Goal: Information Seeking & Learning: Learn about a topic

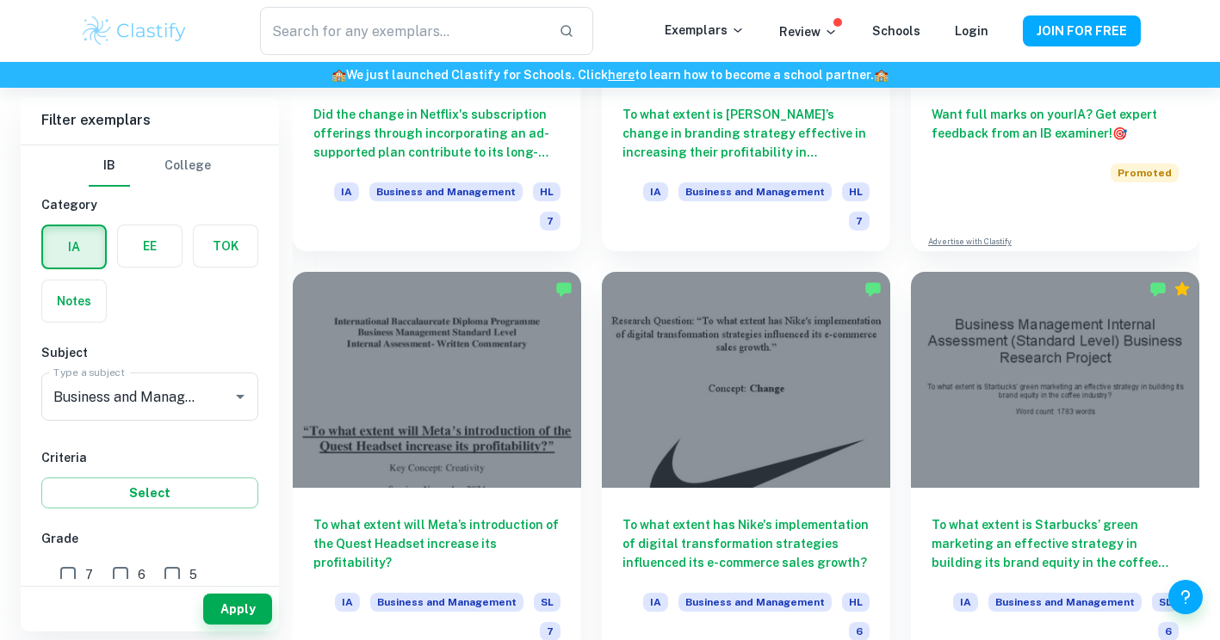
scroll to position [881, 0]
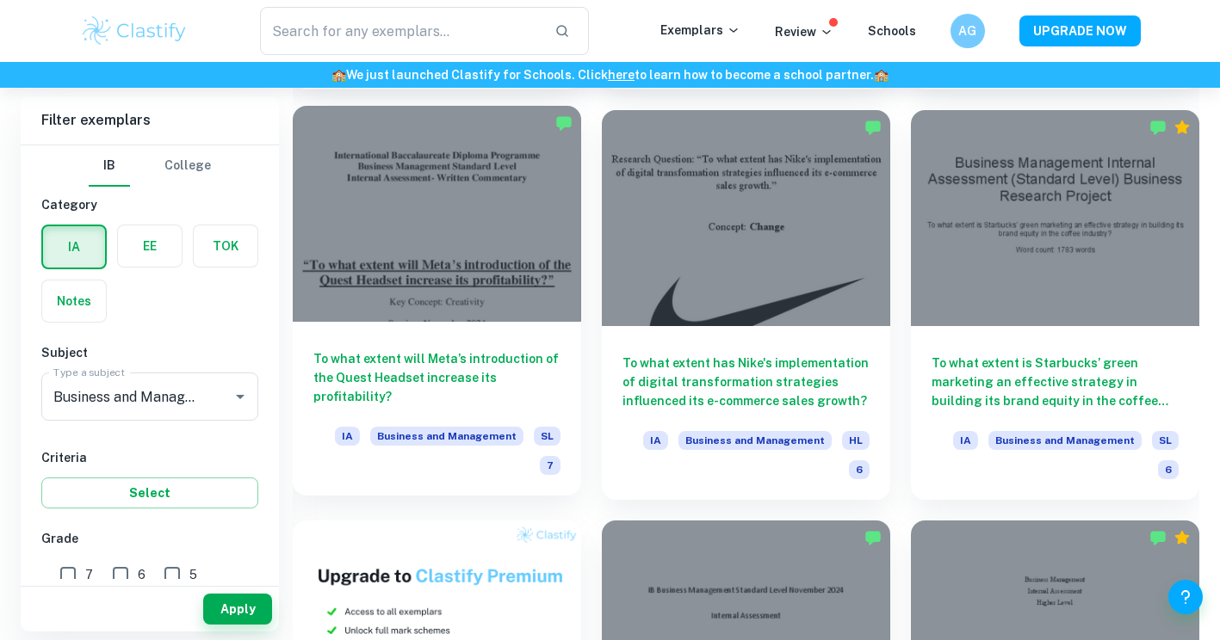
click at [422, 380] on h6 "To what extent will Meta’s introduction of the Quest Headset increase its profi…" at bounding box center [436, 378] width 247 height 57
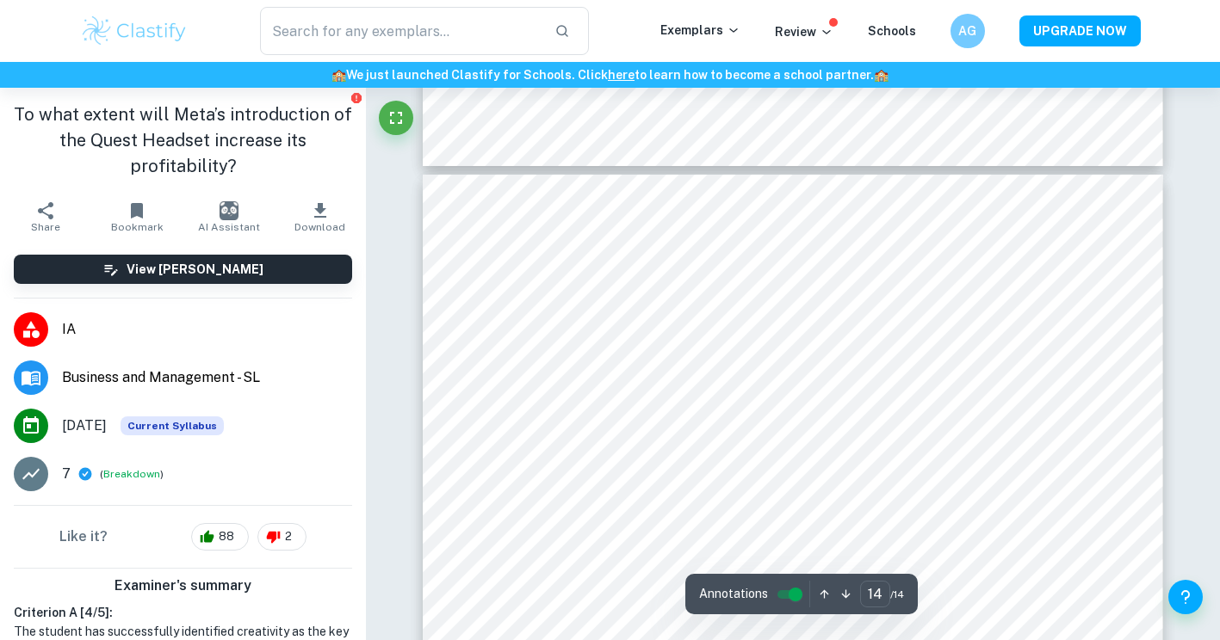
type input "13"
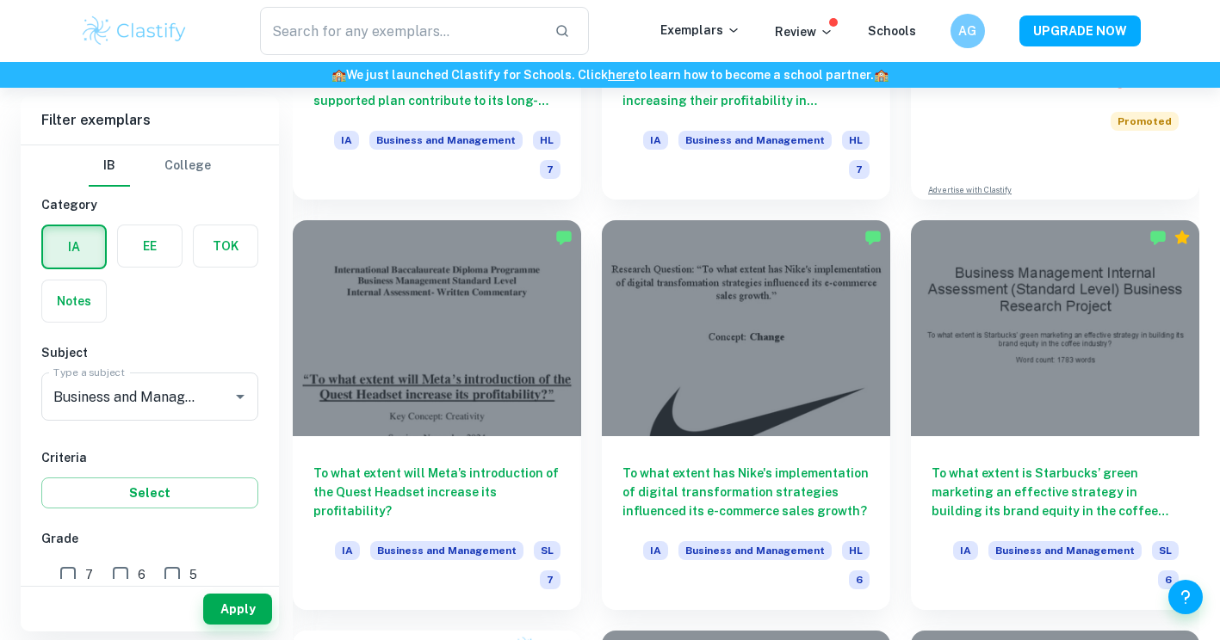
scroll to position [770, 0]
click at [65, 573] on input "7" at bounding box center [68, 575] width 34 height 34
checkbox input "true"
click at [225, 609] on button "Apply" at bounding box center [237, 609] width 69 height 31
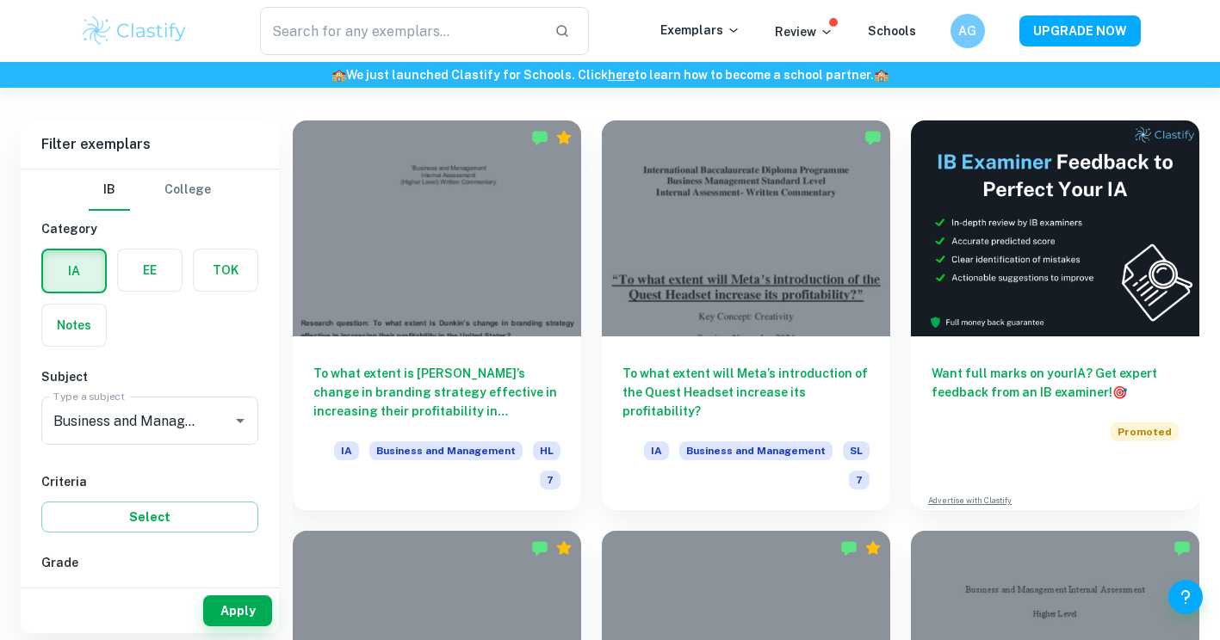
scroll to position [459, 0]
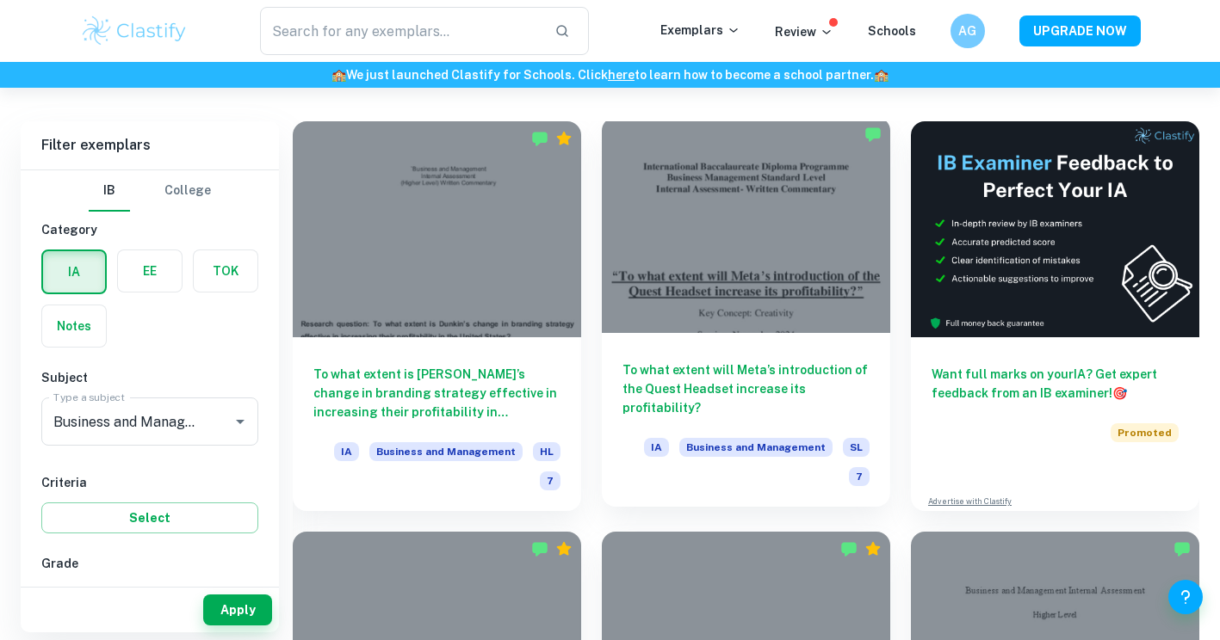
click at [711, 399] on h6 "To what extent will Meta’s introduction of the Quest Headset increase its profi…" at bounding box center [745, 389] width 247 height 57
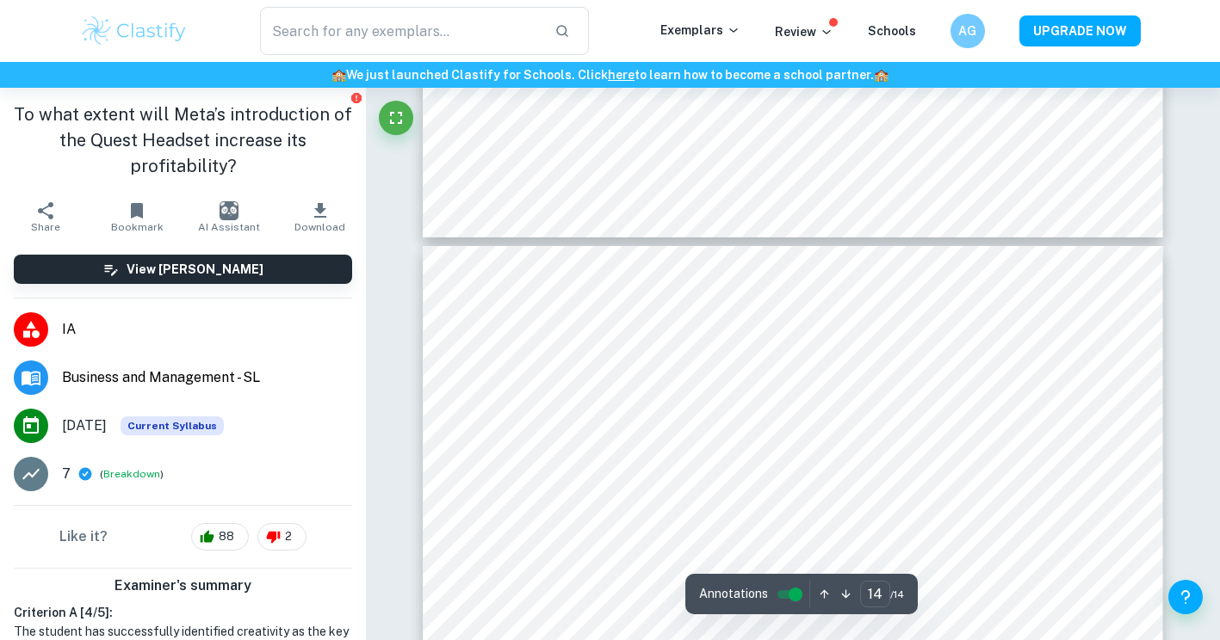
type input "13"
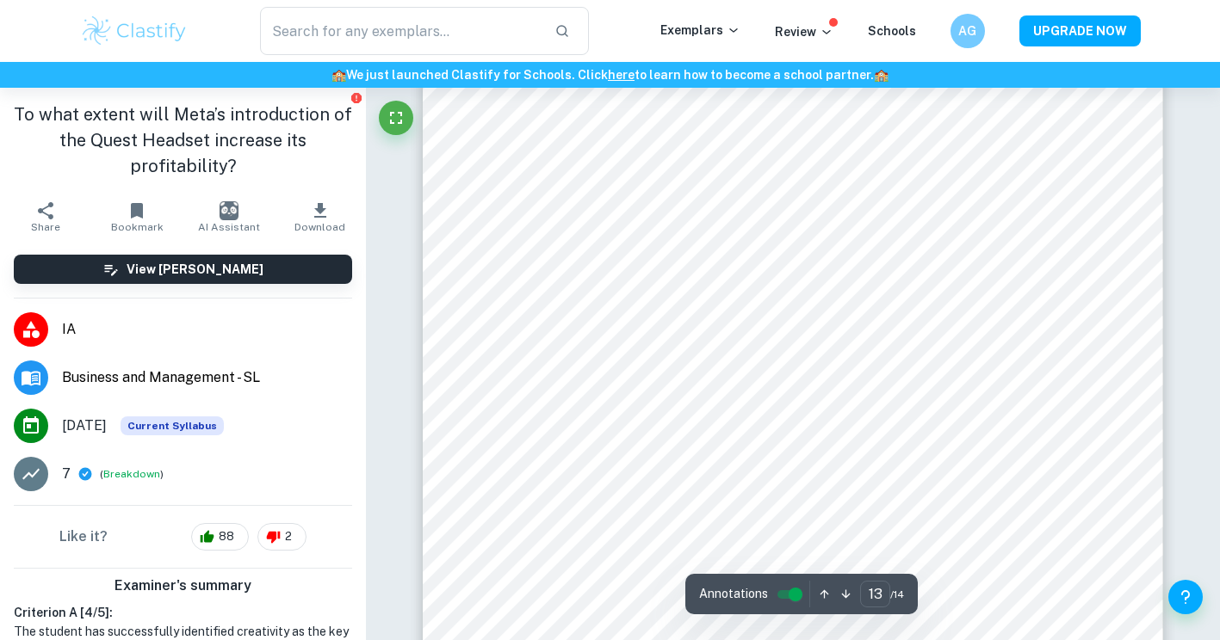
scroll to position [13102, 0]
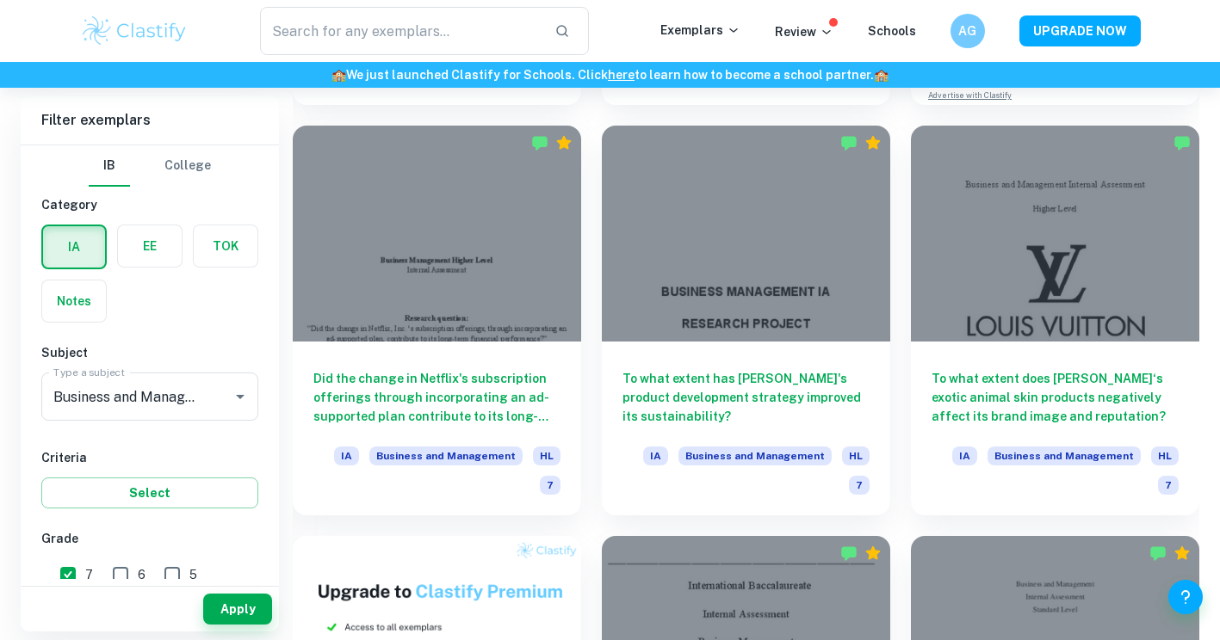
scroll to position [857, 0]
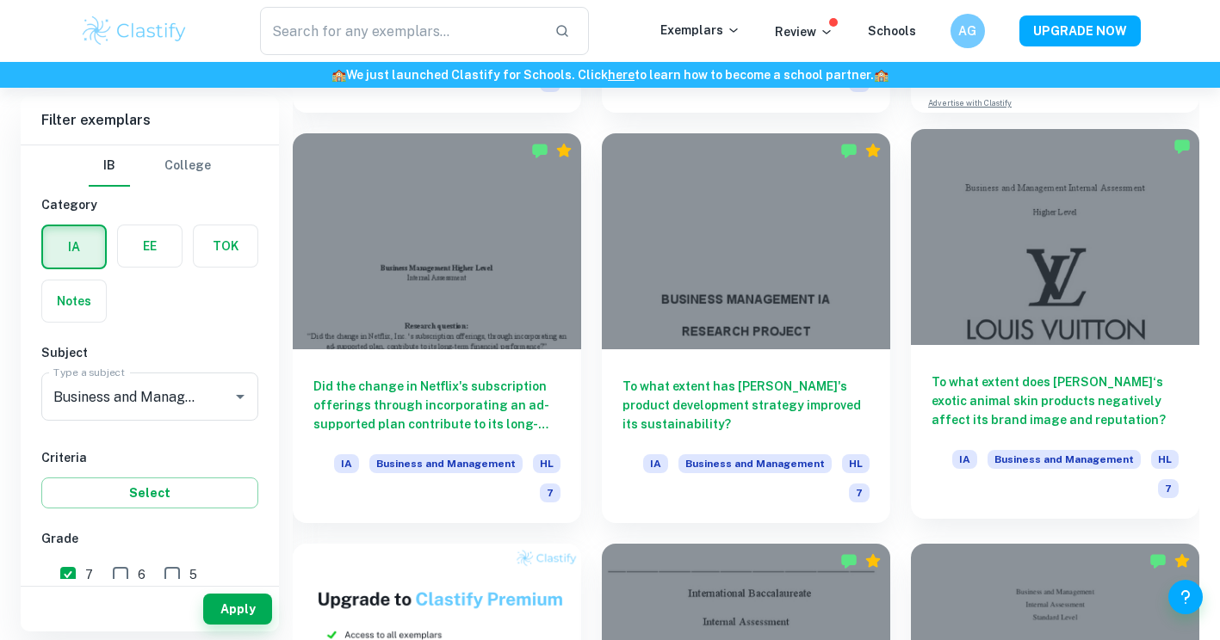
click at [1029, 310] on div at bounding box center [1055, 237] width 288 height 216
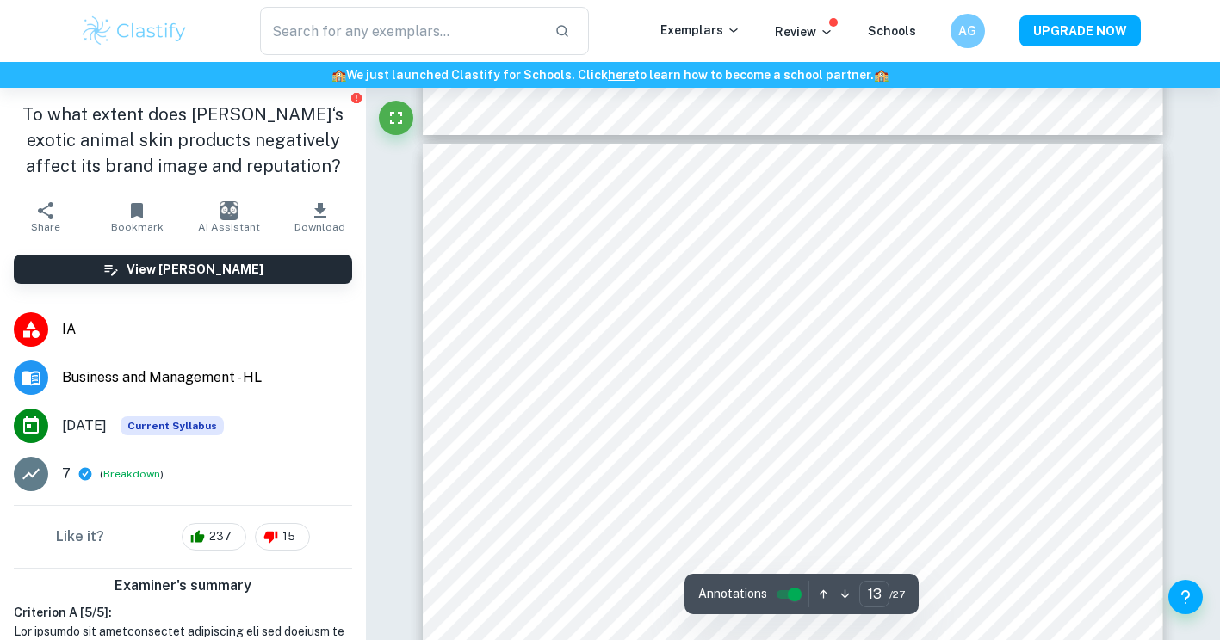
type input "12"
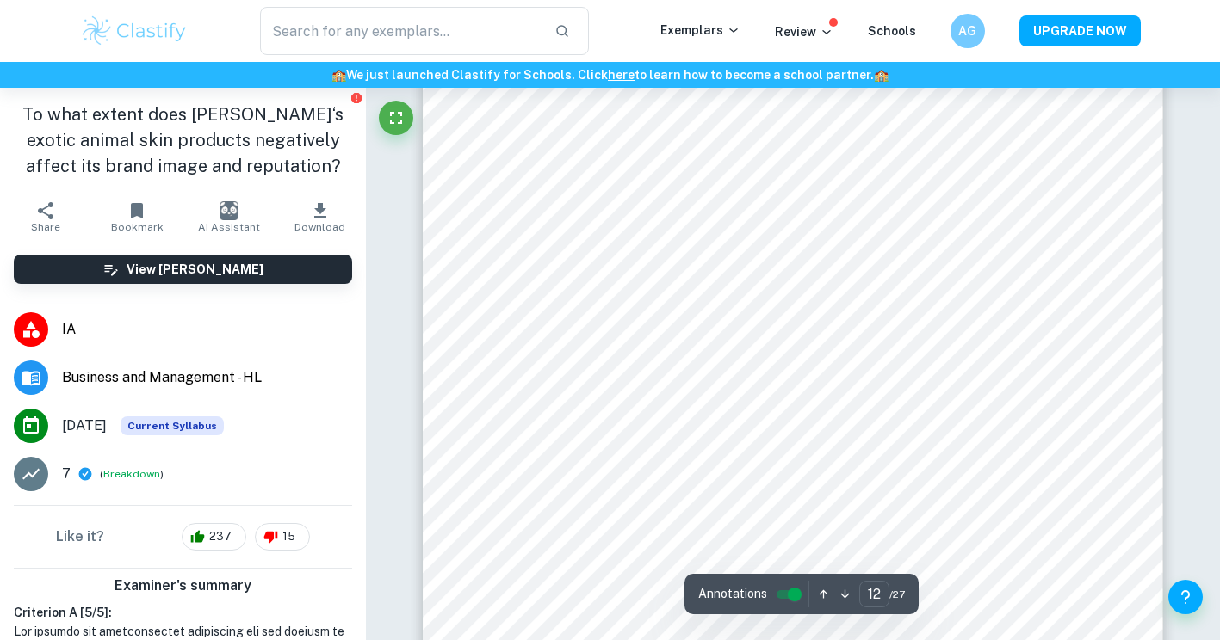
scroll to position [11329, 0]
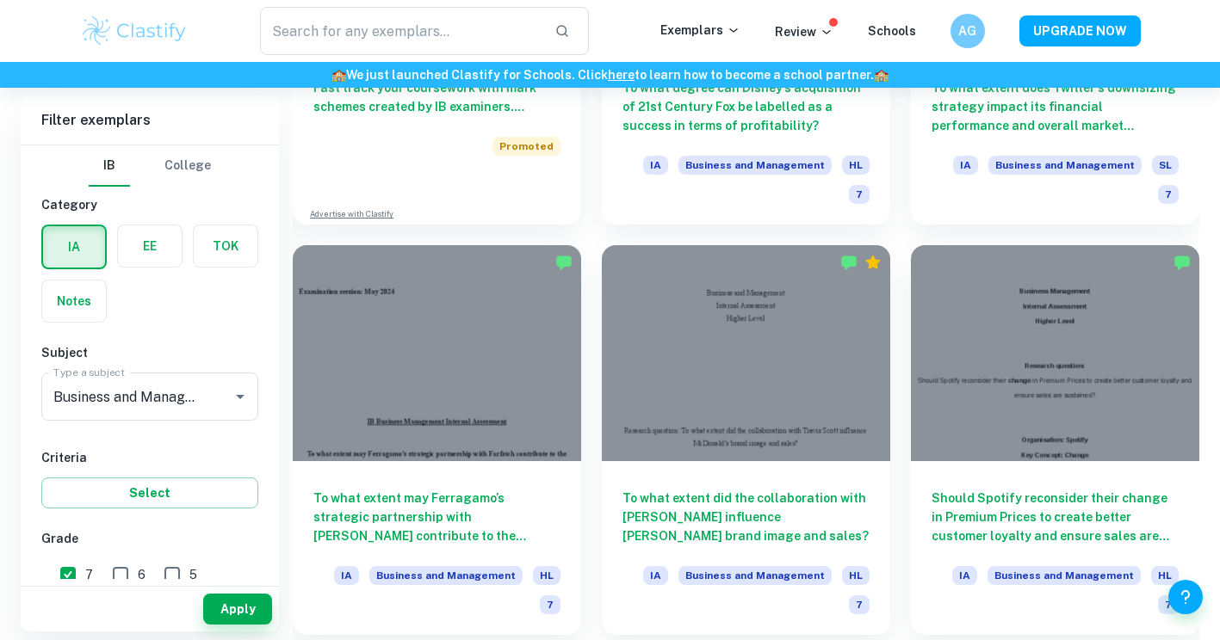
scroll to position [1568, 0]
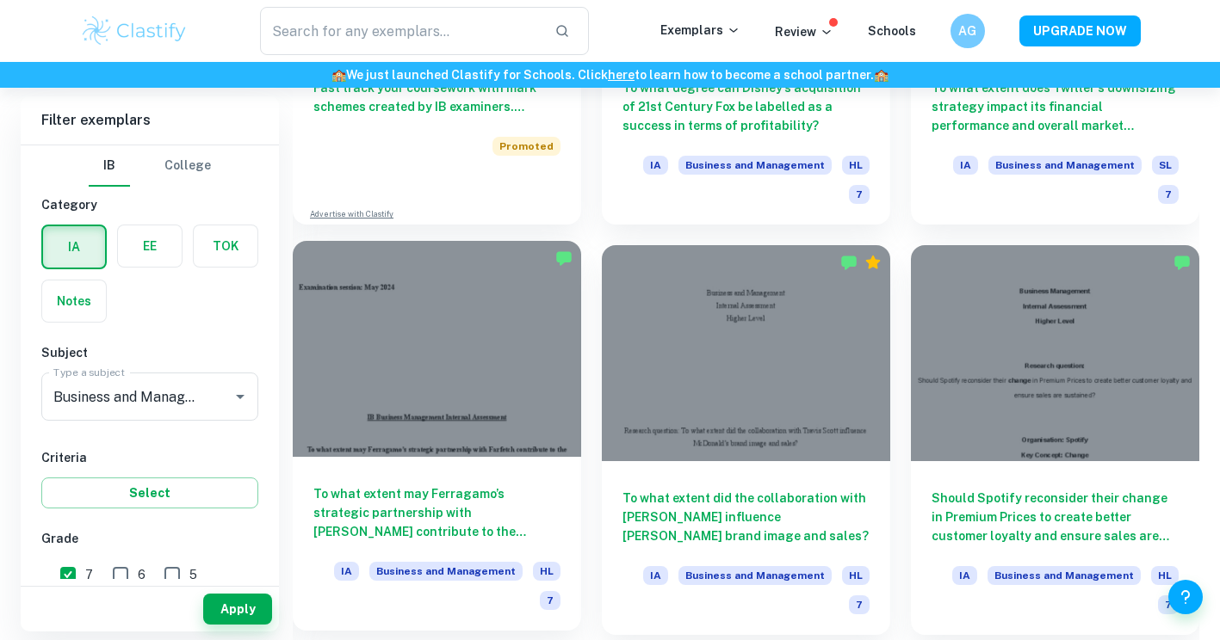
click at [480, 451] on div at bounding box center [437, 349] width 288 height 216
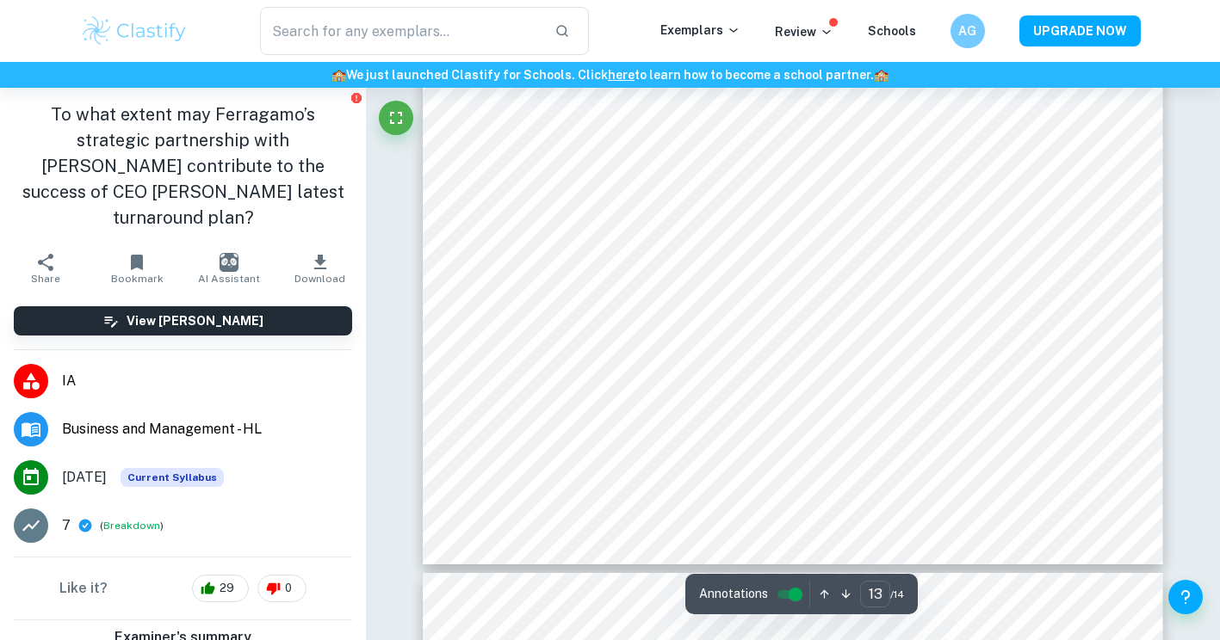
type input "14"
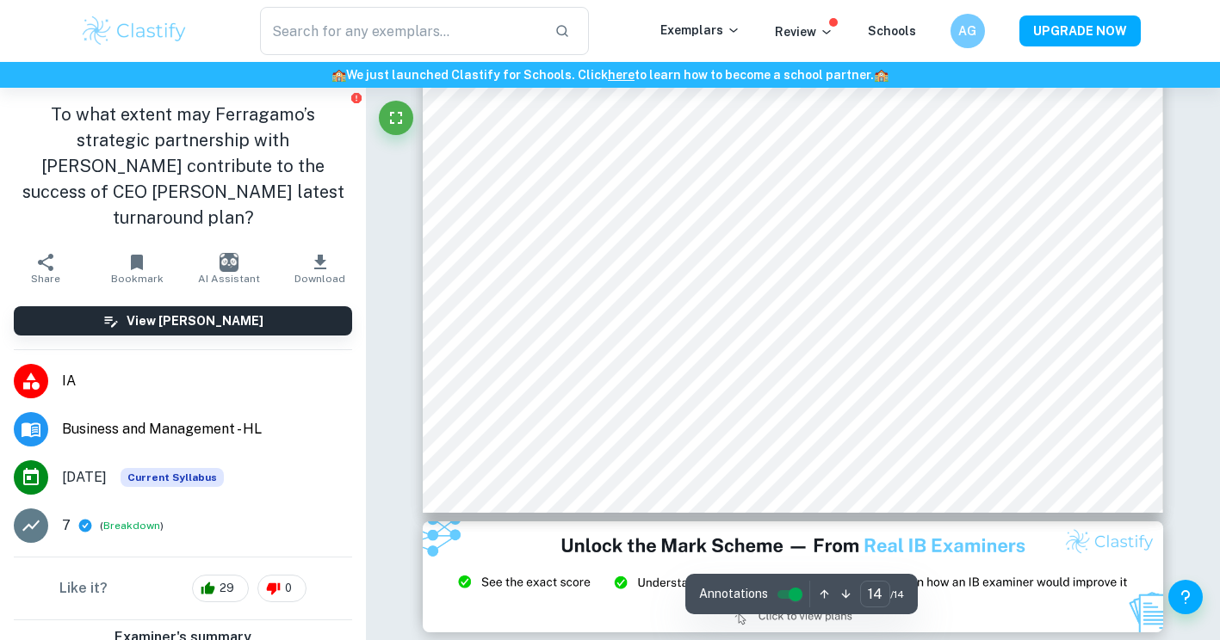
scroll to position [13347, 0]
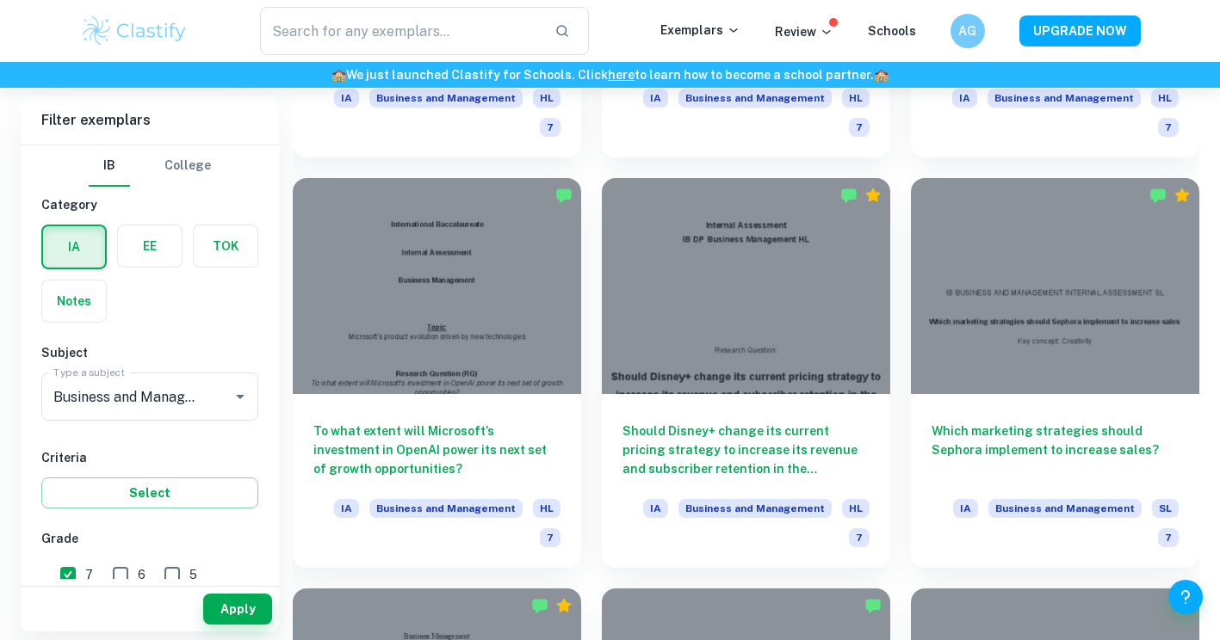
scroll to position [2042, 0]
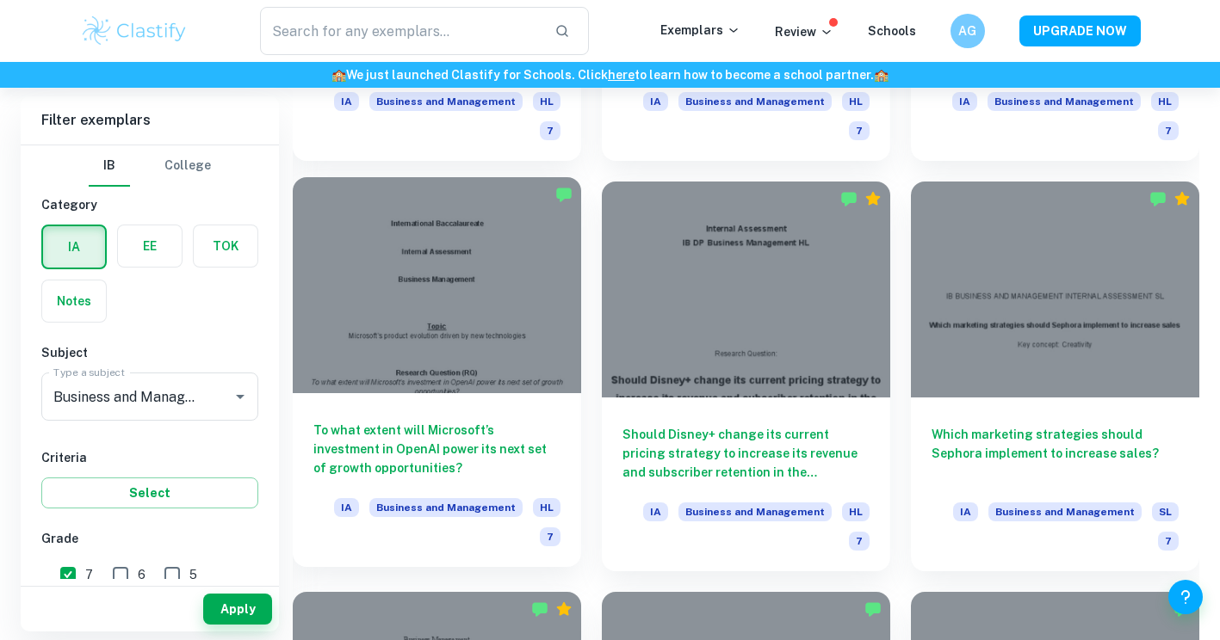
click at [524, 443] on h6 "To what extent will Microsoft’s investment in OpenAI power its next set of grow…" at bounding box center [436, 449] width 247 height 57
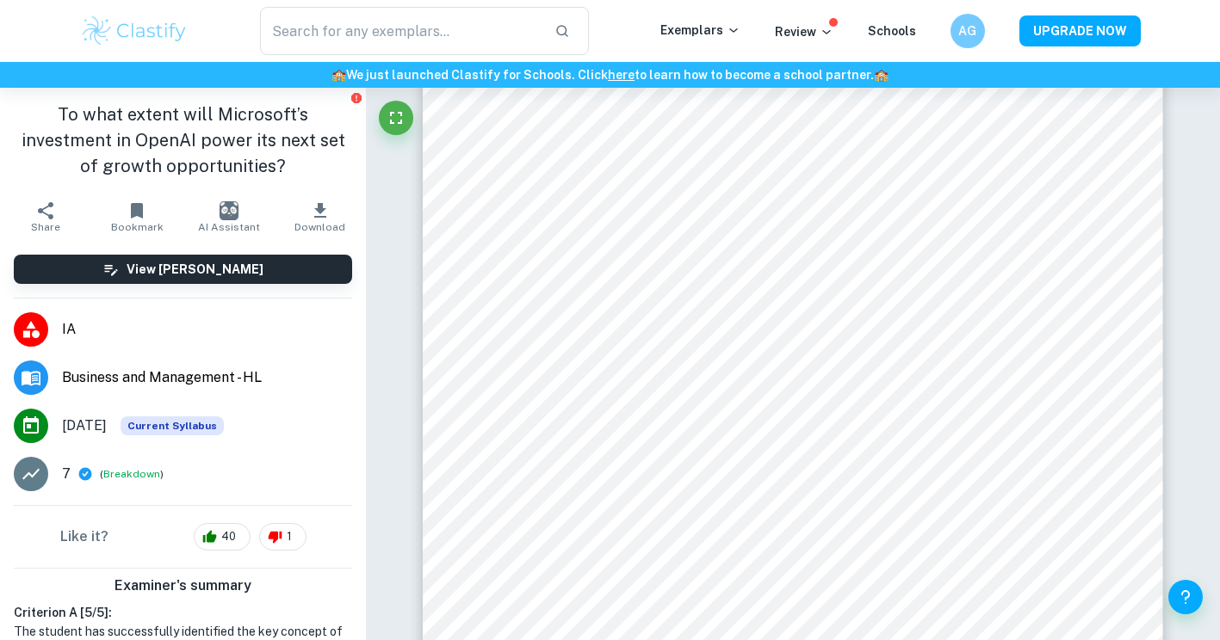
scroll to position [7848, 0]
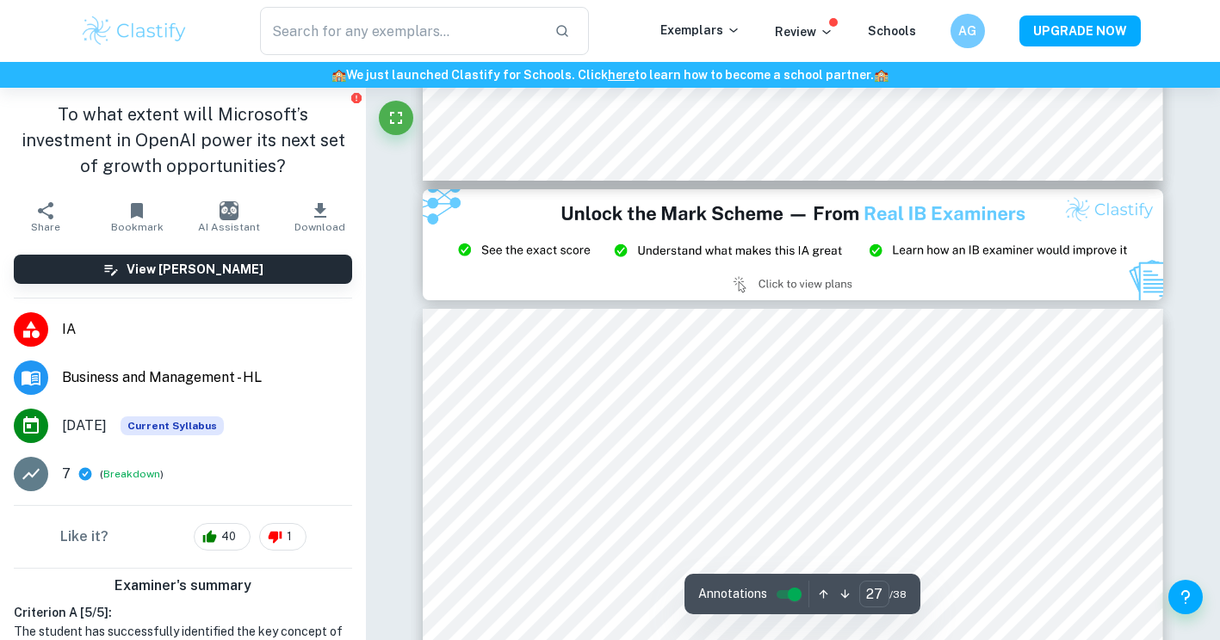
type input "26"
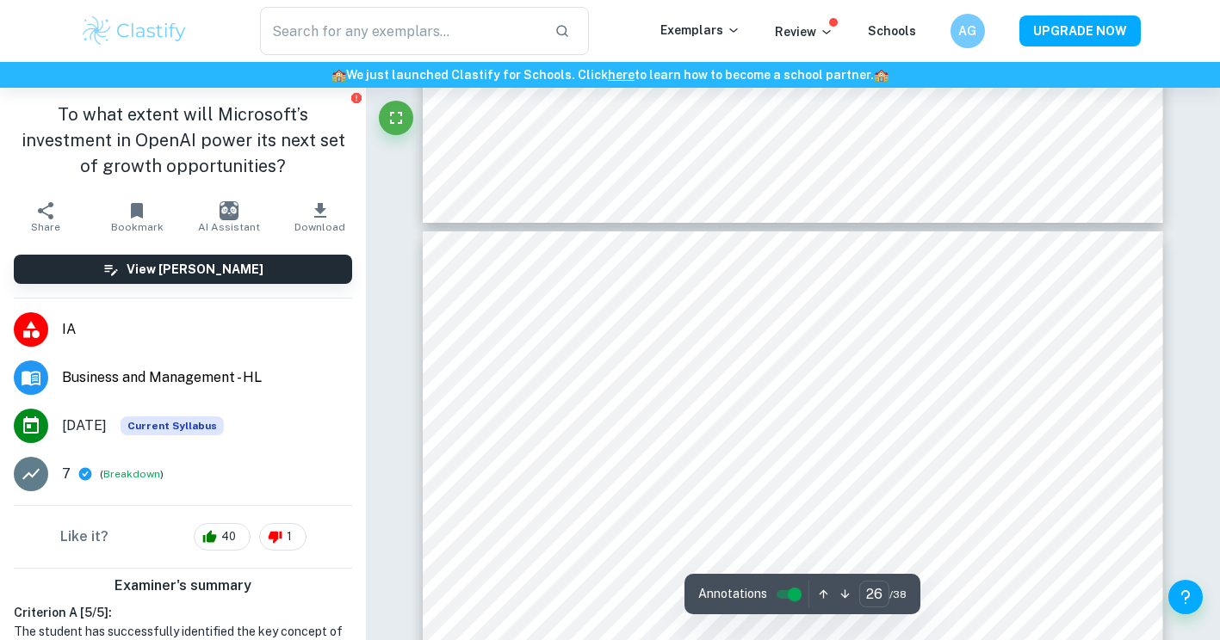
scroll to position [24589, 0]
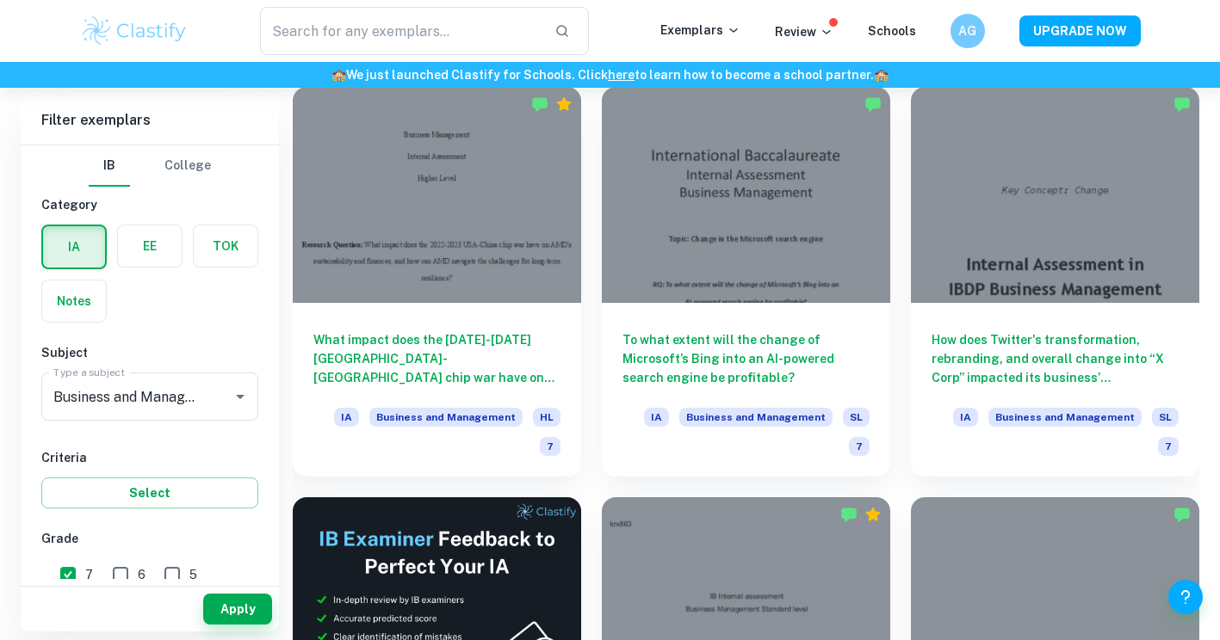
scroll to position [2548, 0]
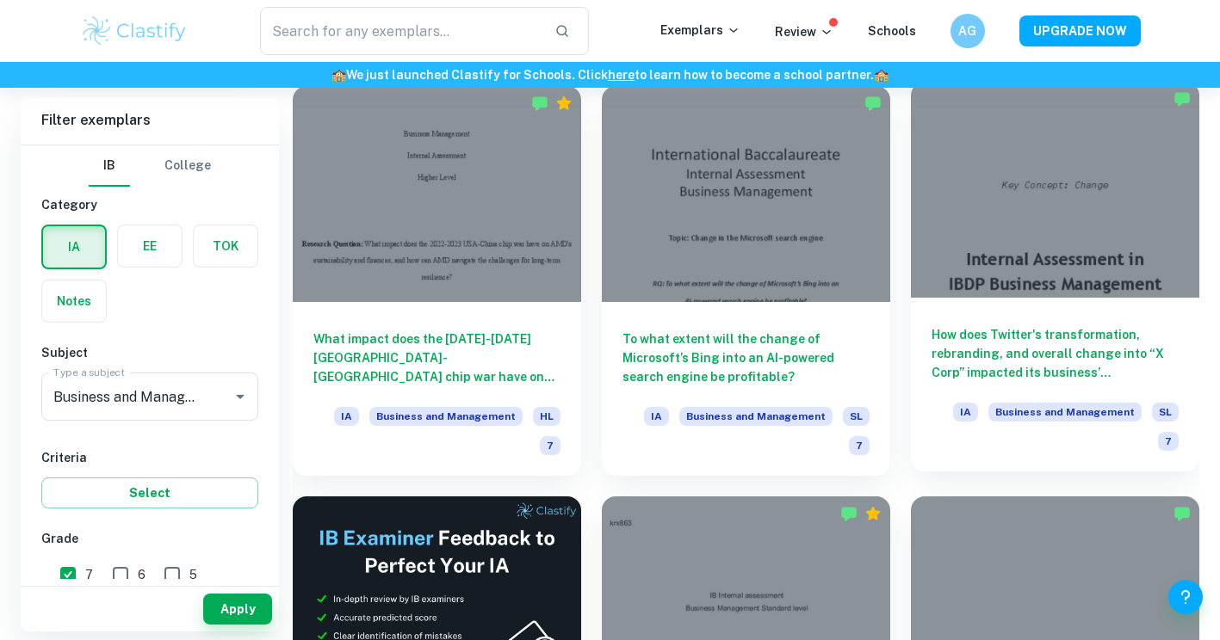
click at [1132, 327] on h6 "How does Twitter's transformation, rebranding, and overall change into “X Corp”…" at bounding box center [1054, 353] width 247 height 57
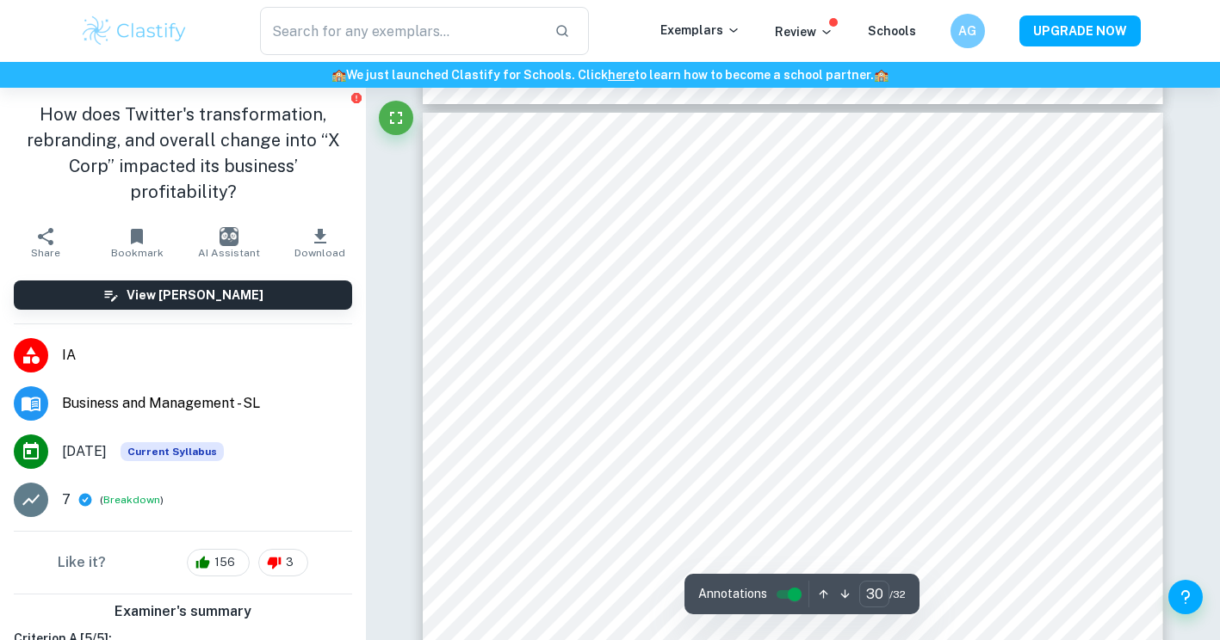
type input "29"
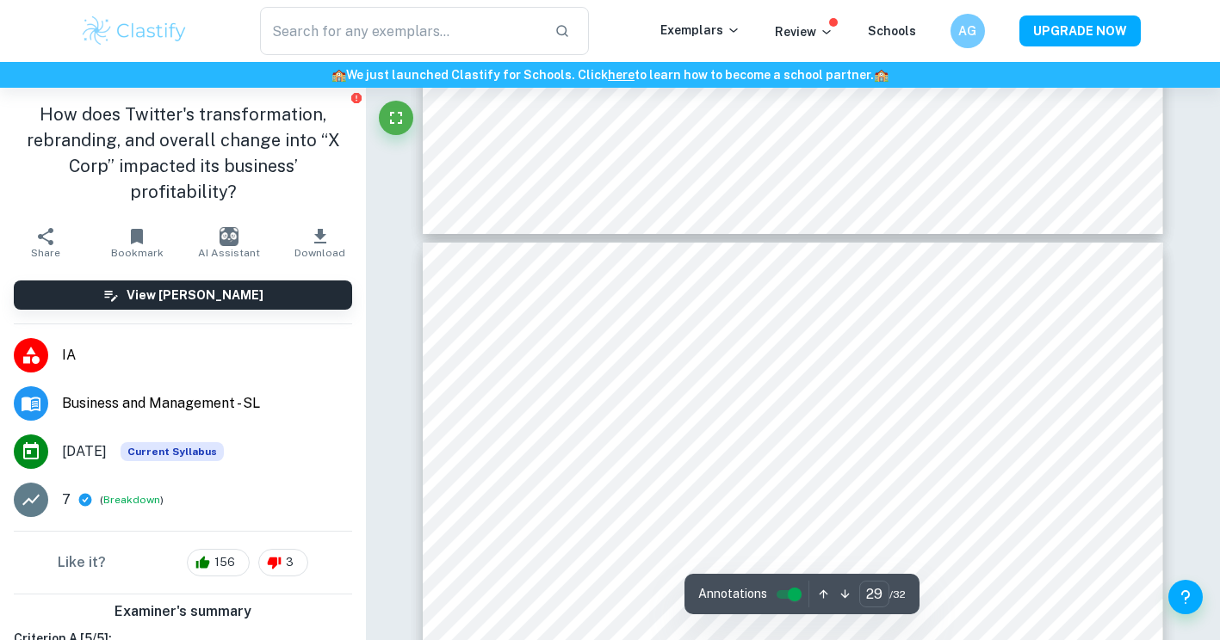
scroll to position [30106, 0]
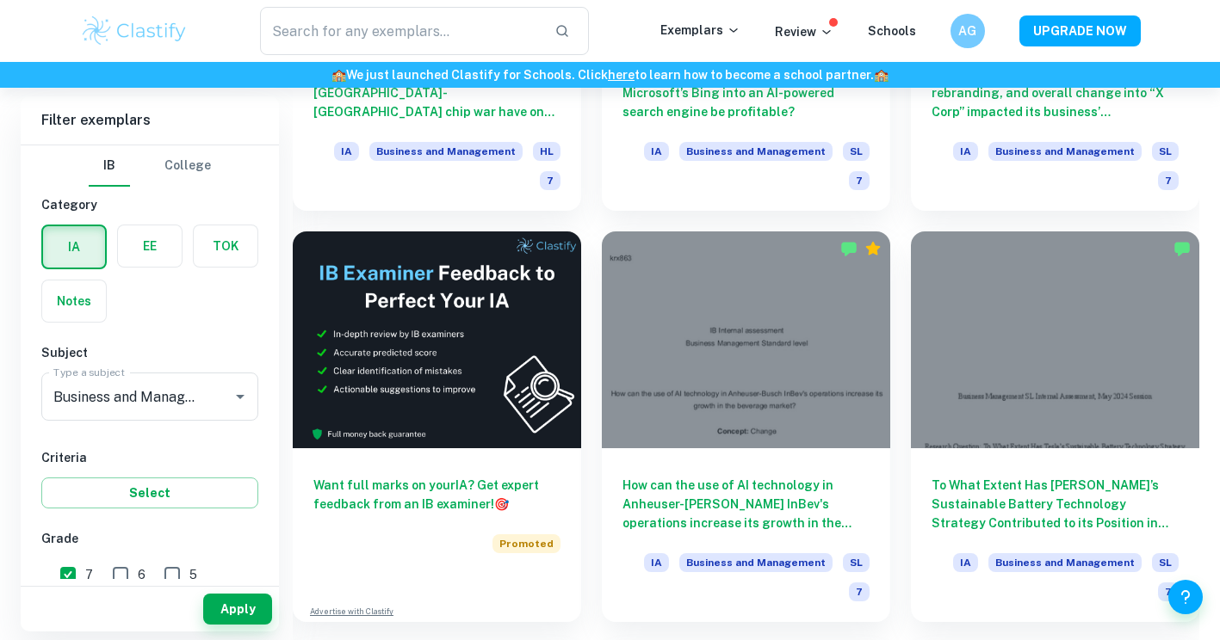
scroll to position [2814, 0]
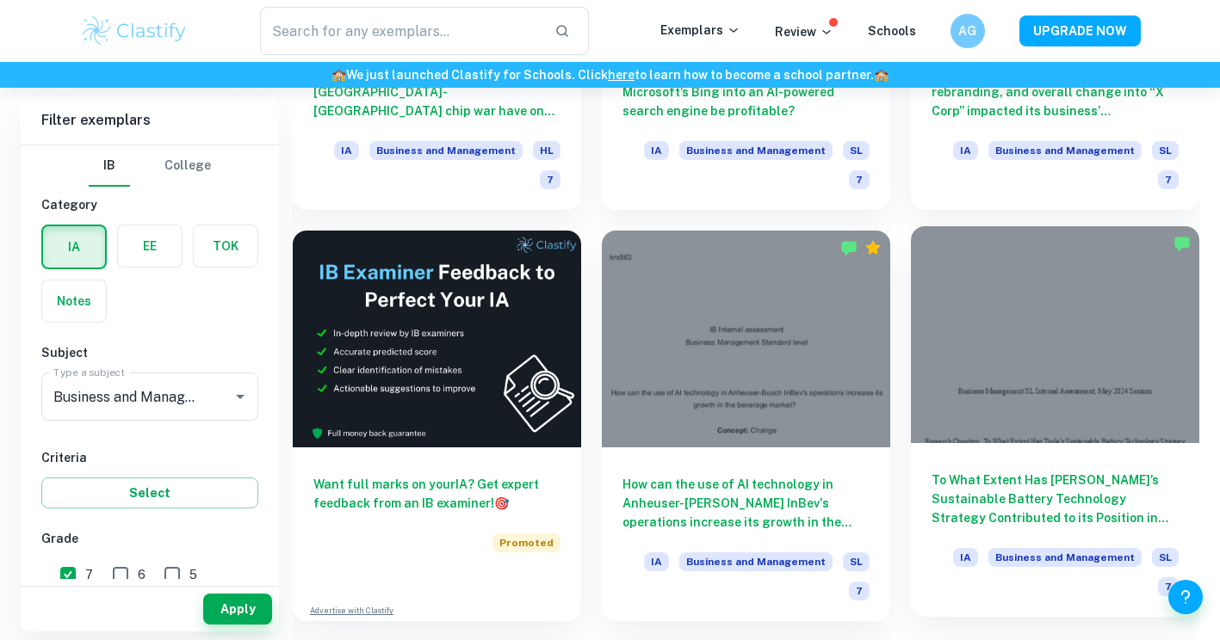
click at [1124, 350] on div at bounding box center [1055, 334] width 288 height 216
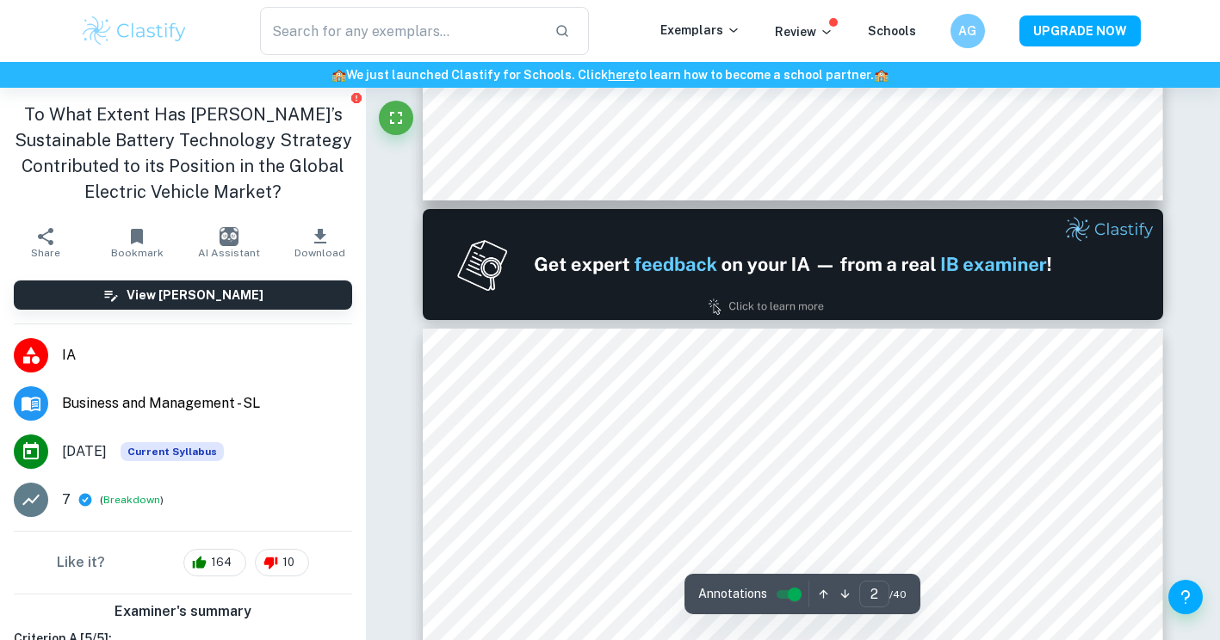
type input "1"
